Goal: Task Accomplishment & Management: Complete application form

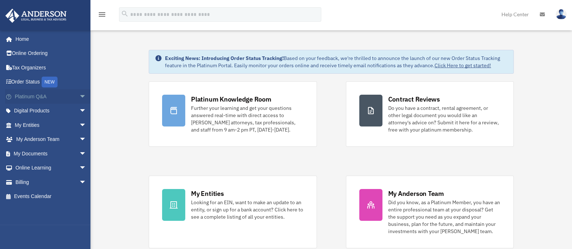
click at [42, 98] on link "Platinum Q&A arrow_drop_down" at bounding box center [51, 96] width 92 height 14
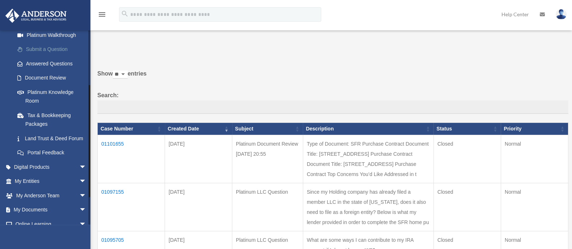
scroll to position [136, 0]
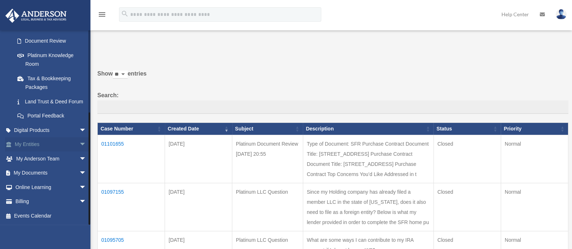
click at [37, 146] on link "My Entities arrow_drop_down" at bounding box center [51, 144] width 92 height 14
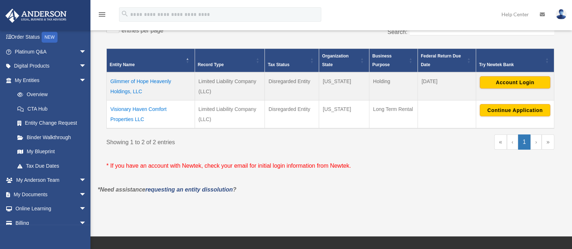
scroll to position [136, 0]
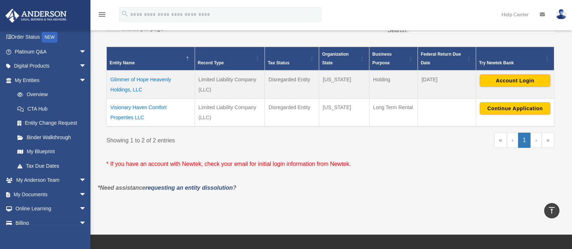
click at [129, 107] on td "Visionary Haven Comfort Properties LLC" at bounding box center [151, 113] width 88 height 28
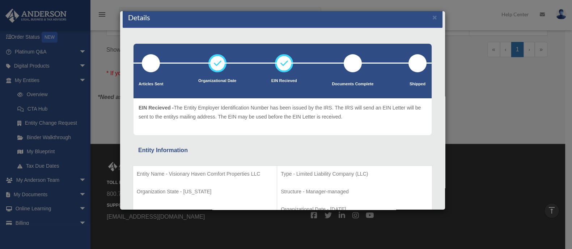
scroll to position [0, 0]
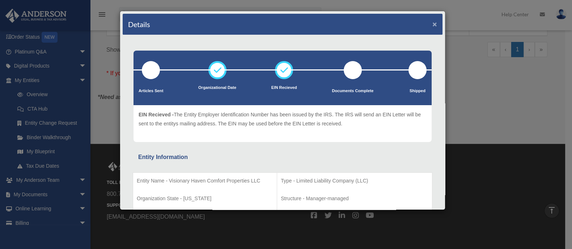
click at [432, 25] on button "×" at bounding box center [434, 24] width 5 height 8
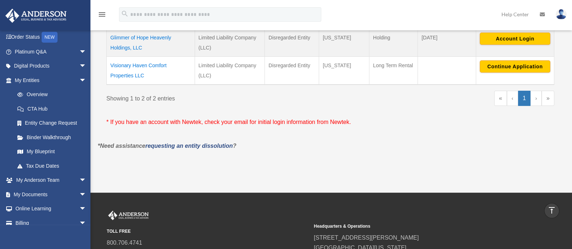
scroll to position [136, 0]
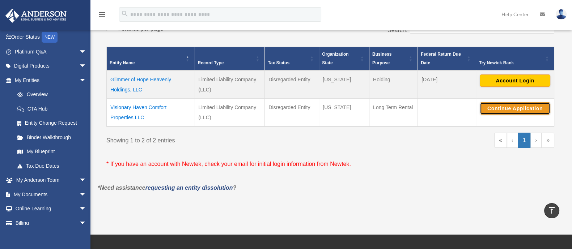
click at [496, 106] on button "Continue Application" at bounding box center [514, 108] width 71 height 12
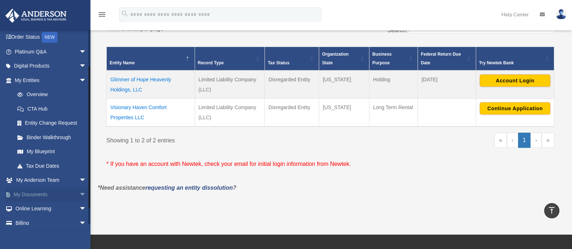
click at [79, 193] on span "arrow_drop_down" at bounding box center [86, 194] width 14 height 15
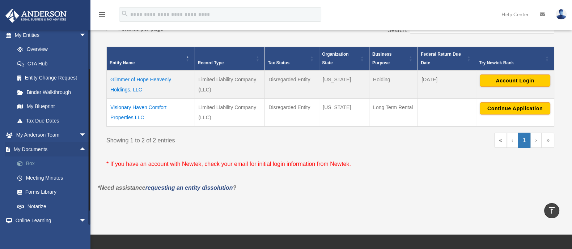
click at [26, 164] on link "Box" at bounding box center [53, 164] width 87 height 14
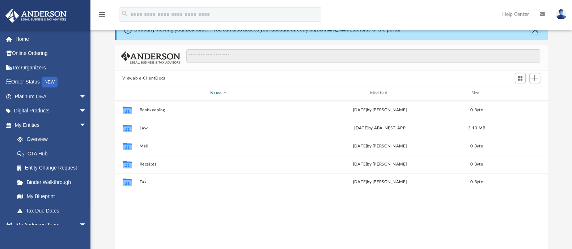
scroll to position [45, 0]
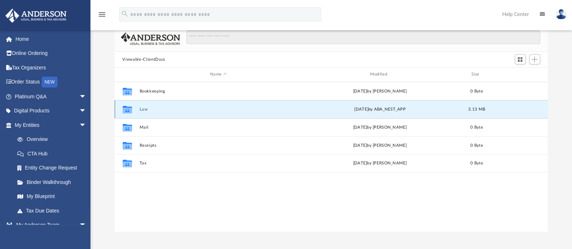
click at [143, 109] on button "Law" at bounding box center [218, 109] width 158 height 5
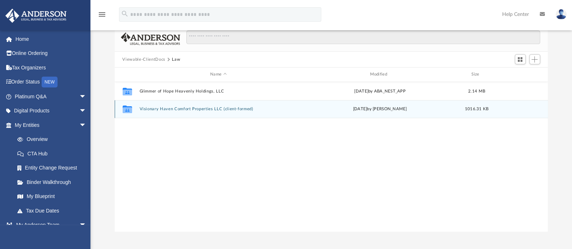
click at [159, 109] on button "Visionary Haven Comfort Properties LLC (client-formed)" at bounding box center [218, 109] width 158 height 5
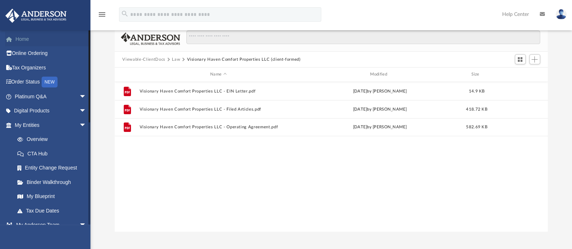
click at [21, 40] on link "Home" at bounding box center [51, 39] width 92 height 14
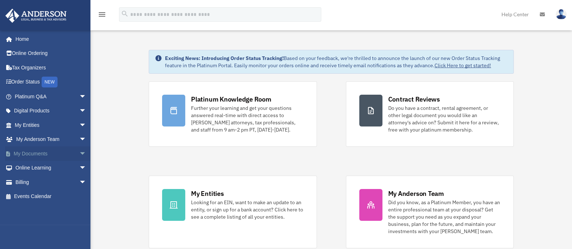
scroll to position [45, 0]
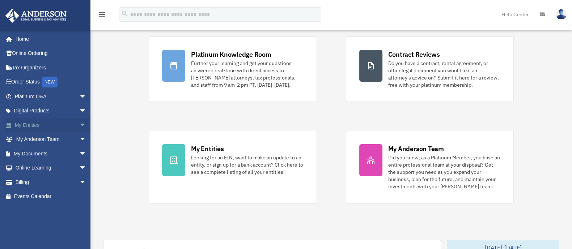
click at [47, 127] on link "My Entities arrow_drop_down" at bounding box center [51, 125] width 92 height 14
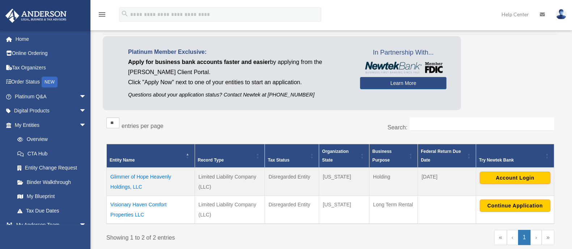
scroll to position [90, 0]
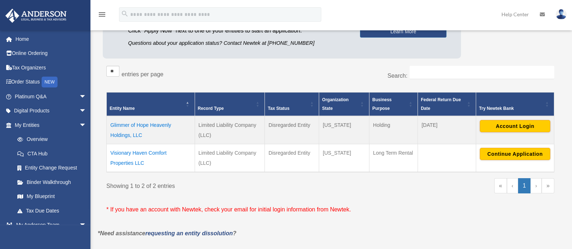
click at [155, 153] on td "Visionary Haven Comfort Properties LLC" at bounding box center [151, 158] width 88 height 28
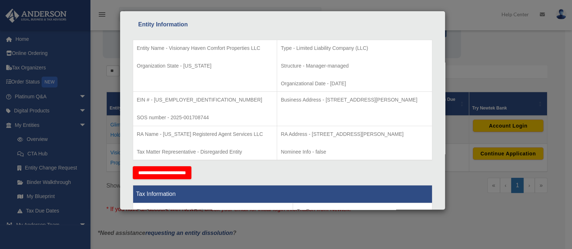
scroll to position [0, 0]
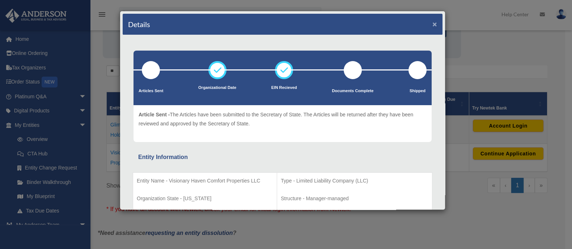
click at [432, 22] on button "×" at bounding box center [434, 24] width 5 height 8
